Goal: Transaction & Acquisition: Purchase product/service

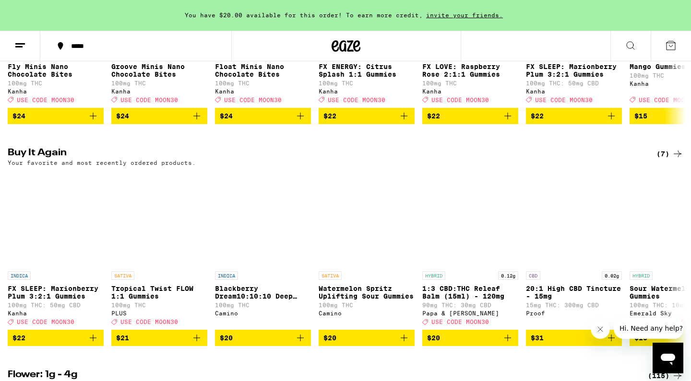
scroll to position [759, 0]
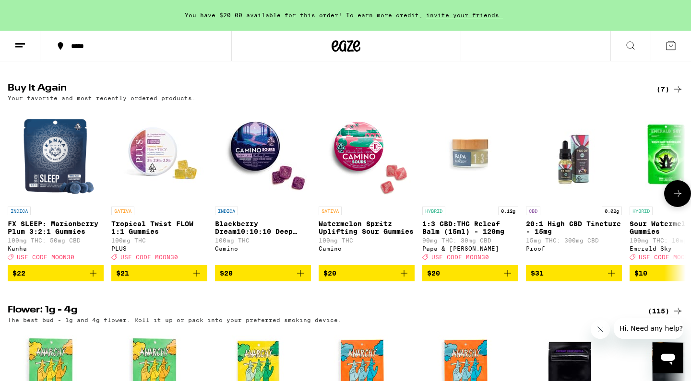
click at [174, 279] on span "$21" at bounding box center [159, 274] width 86 height 12
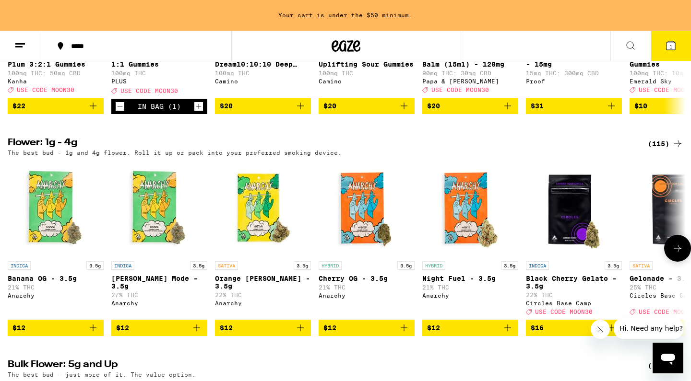
scroll to position [964, 0]
